Goal: Task Accomplishment & Management: Manage account settings

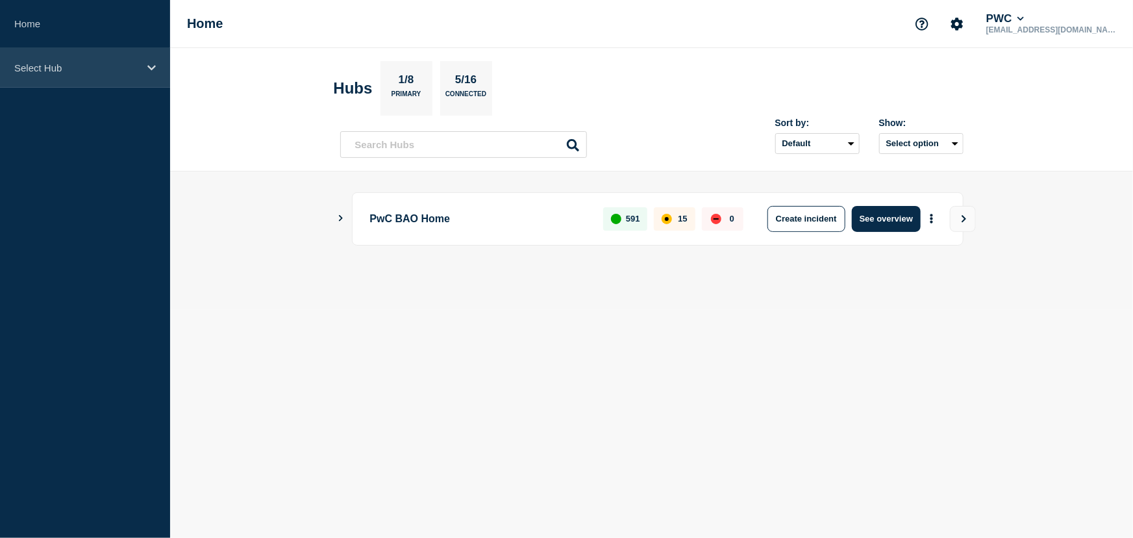
click at [155, 67] on icon at bounding box center [151, 68] width 8 height 10
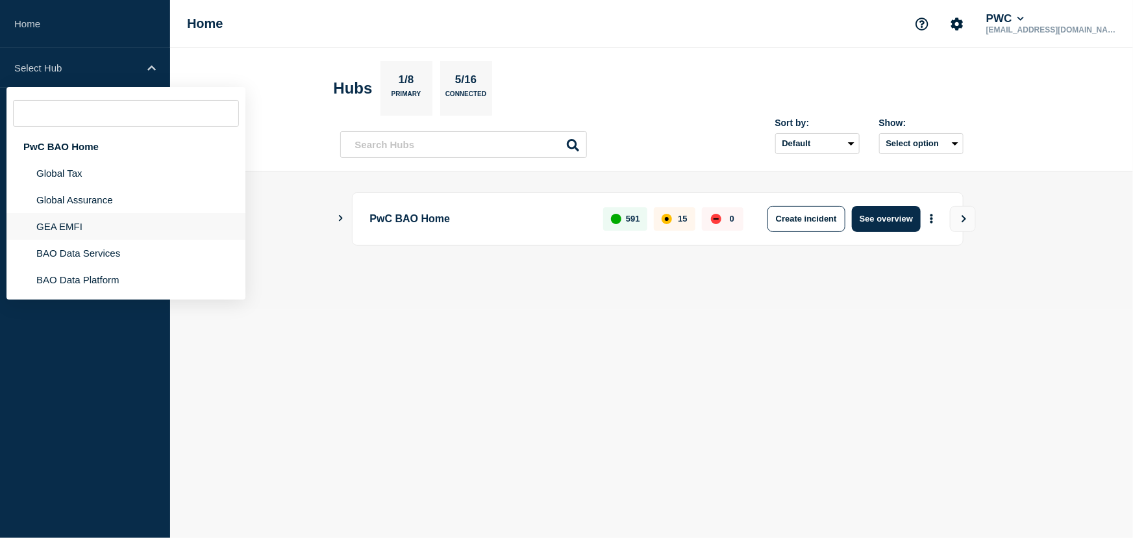
click at [88, 228] on li "GEA EMFI" at bounding box center [125, 226] width 239 height 27
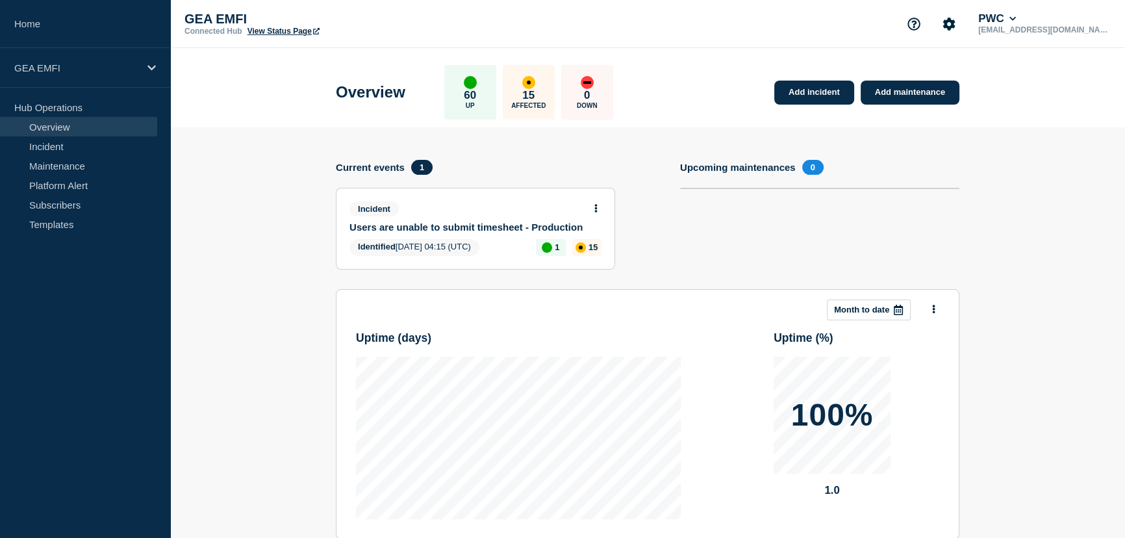
click at [460, 225] on link "Users are unable to submit timesheet - Production" at bounding box center [466, 226] width 234 height 11
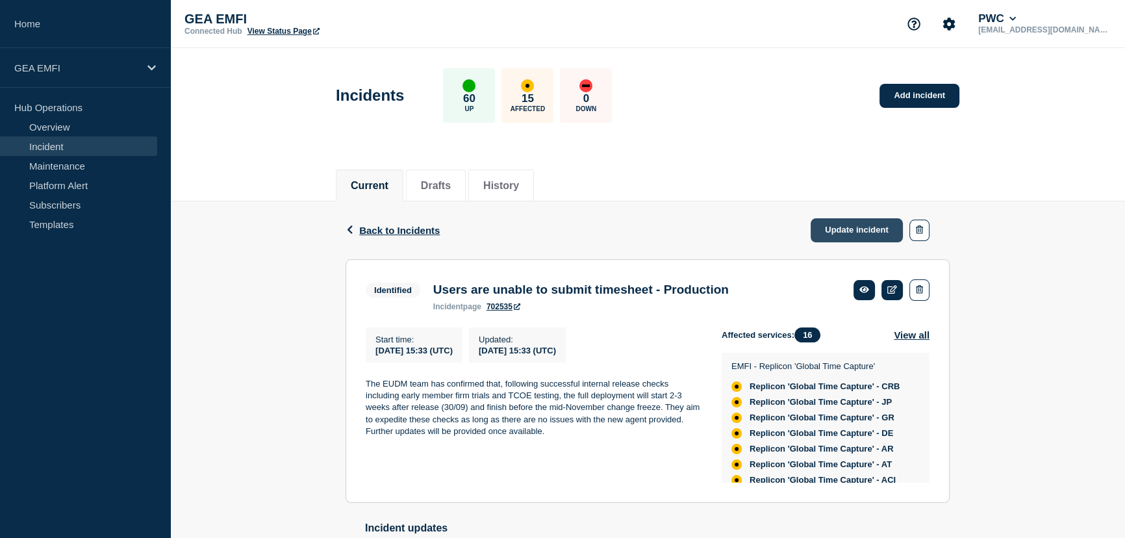
click at [839, 223] on link "Update incident" at bounding box center [857, 230] width 92 height 24
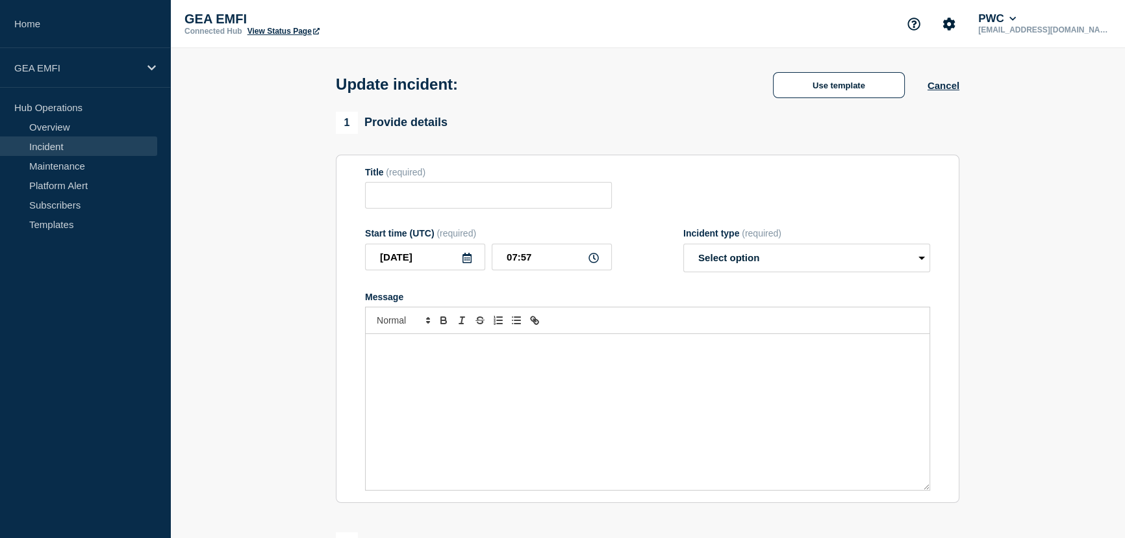
type input "Users are unable to submit timesheet - Production"
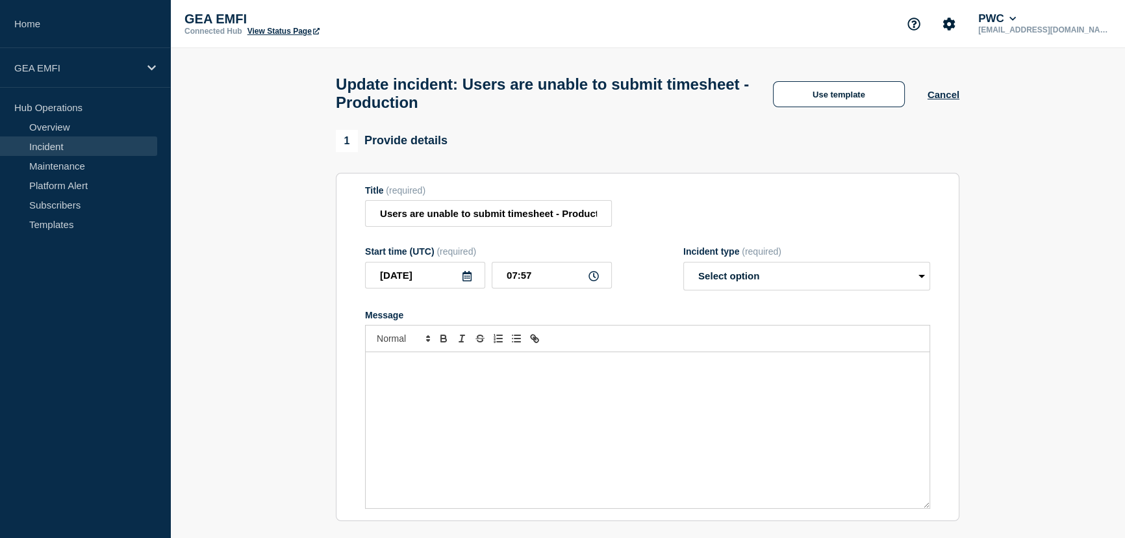
click at [443, 389] on div "Message" at bounding box center [648, 430] width 564 height 156
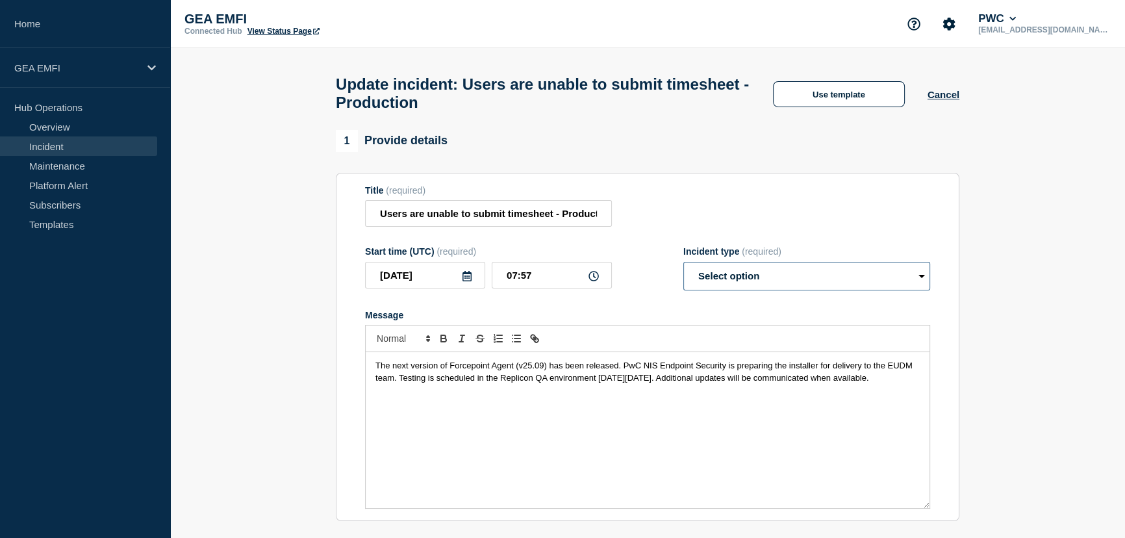
click at [919, 284] on select "Select option Investigating Identified Monitoring Resolved" at bounding box center [806, 276] width 247 height 29
select select "identified"
click at [683, 269] on select "Select option Investigating Identified Monitoring Resolved" at bounding box center [806, 276] width 247 height 29
click at [701, 486] on div "The next version of Forcepoint Agent (v25.09) has been released. PwC NIS Endpoi…" at bounding box center [648, 430] width 564 height 156
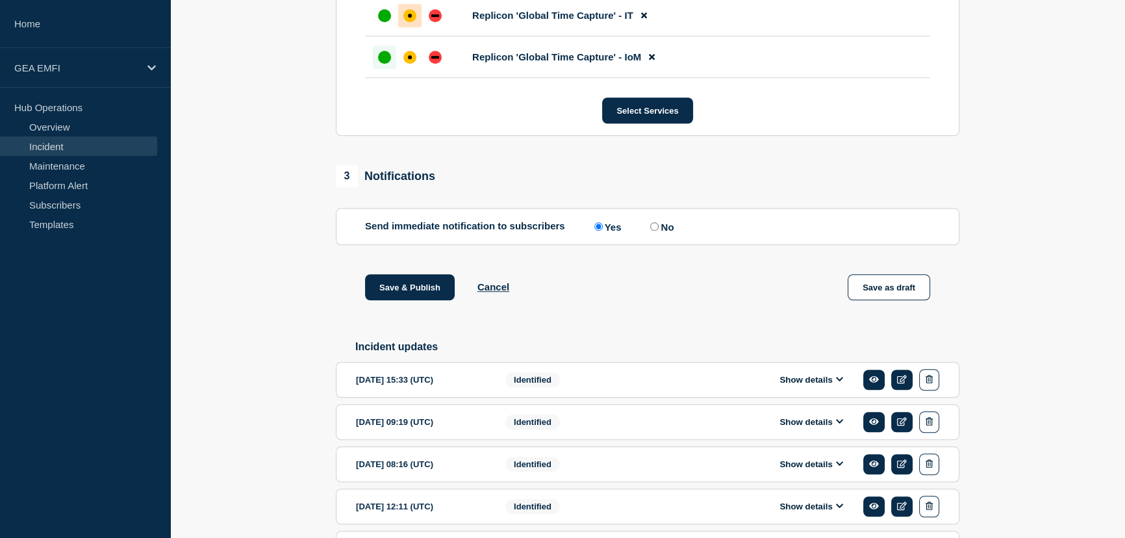
scroll to position [1240, 0]
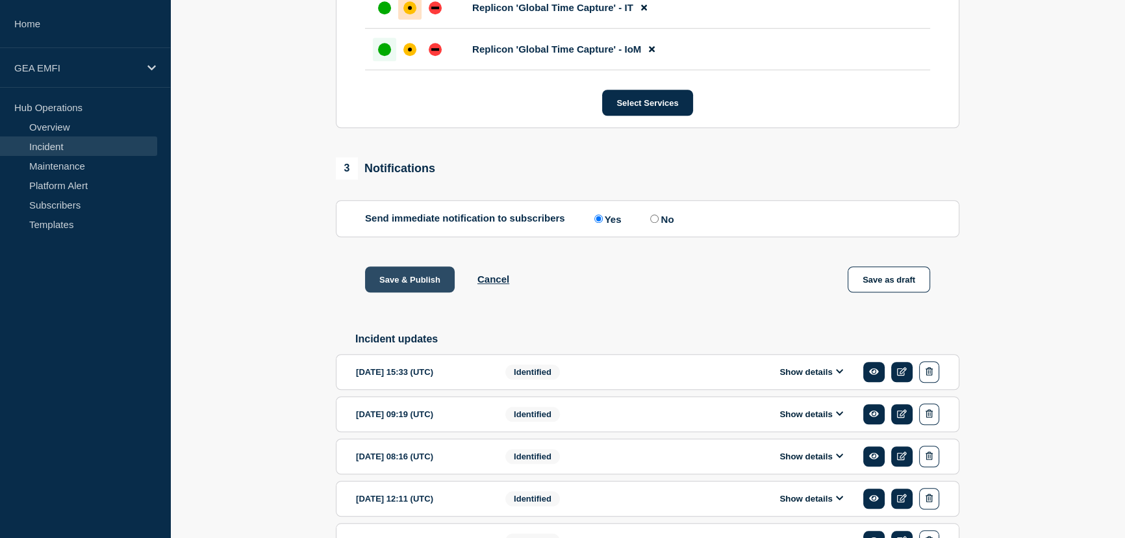
click at [416, 285] on button "Save & Publish" at bounding box center [410, 279] width 90 height 26
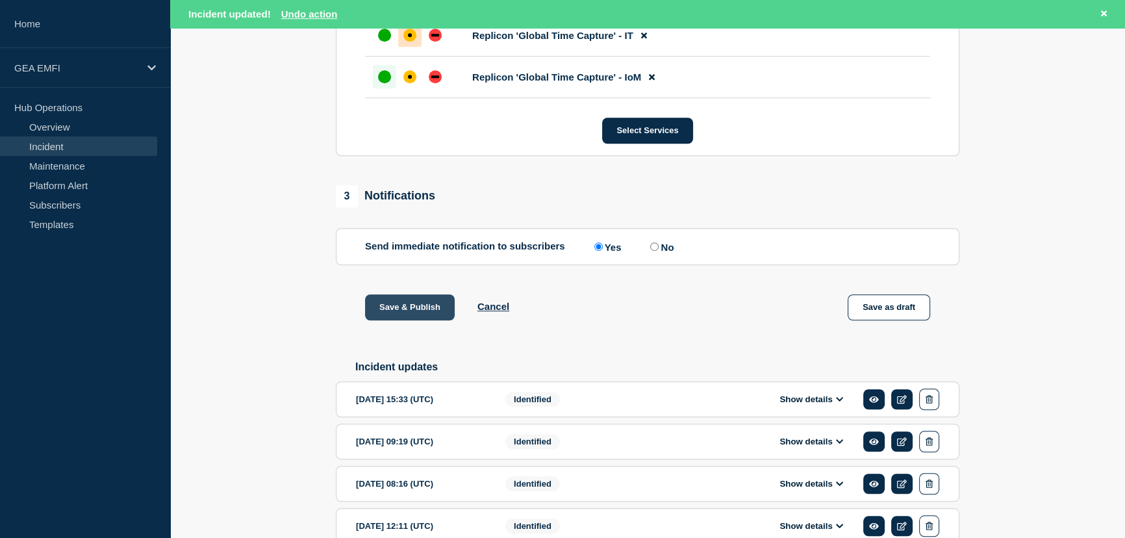
scroll to position [1267, 0]
